Goal: Task Accomplishment & Management: Manage account settings

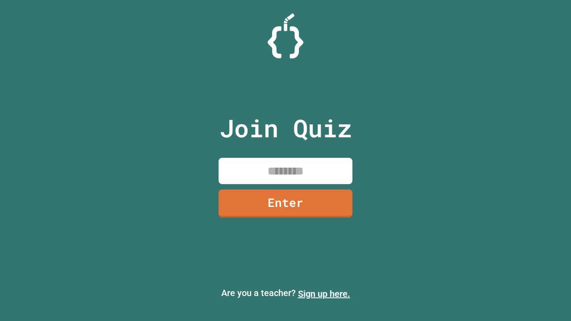
click at [324, 294] on link "Sign up here." at bounding box center [324, 293] width 52 height 11
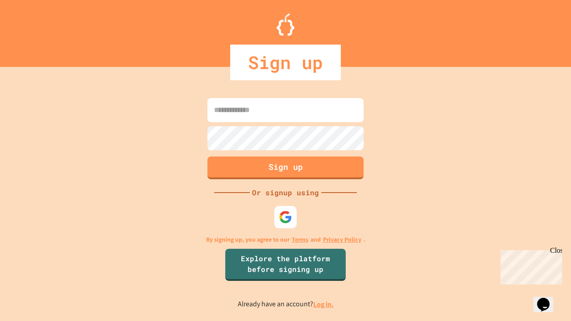
click at [324, 304] on link "Log in." at bounding box center [323, 304] width 21 height 9
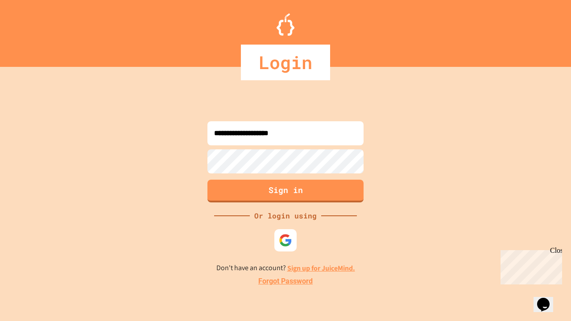
type input "**********"
